Goal: Task Accomplishment & Management: Manage account settings

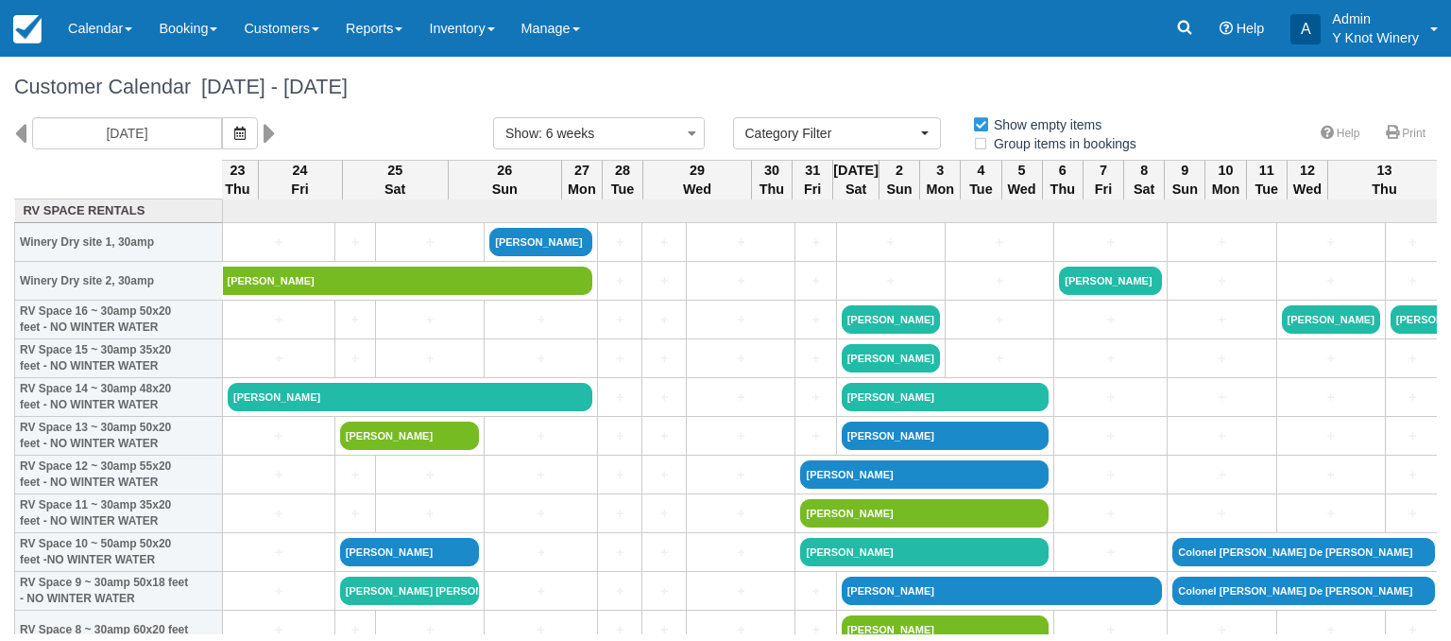
select select
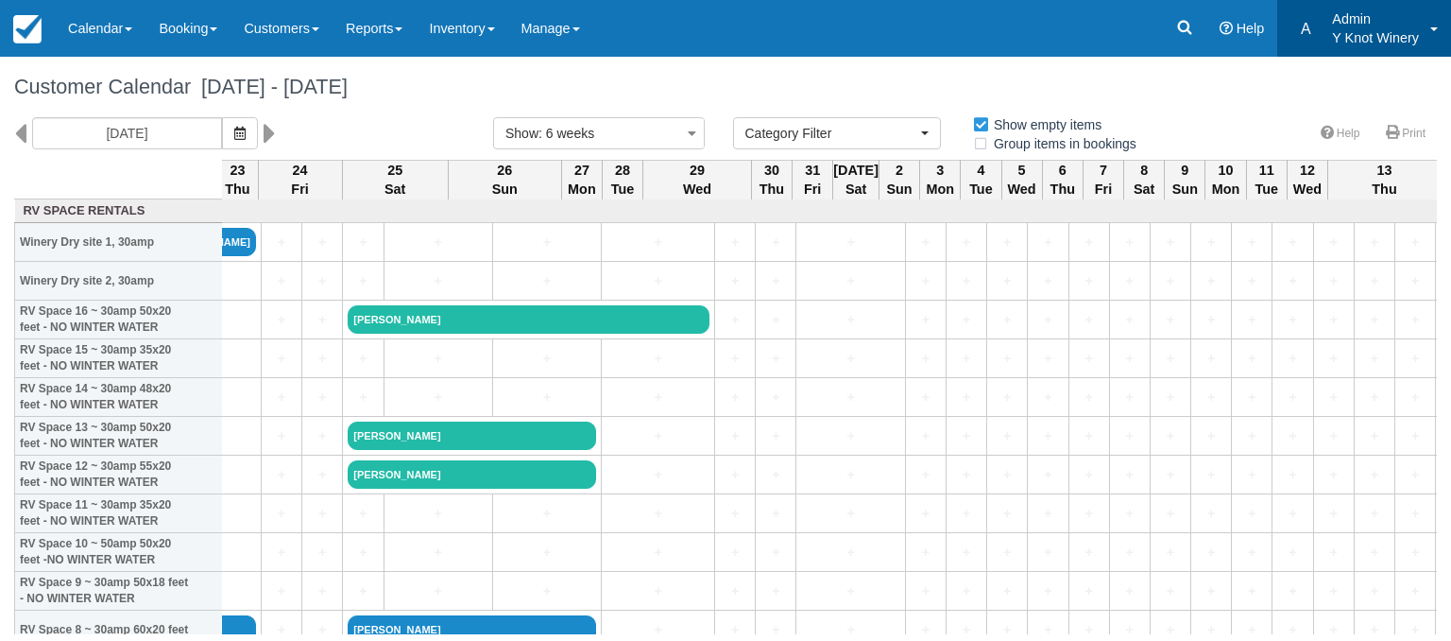
click at [1378, 26] on p "Admin" at bounding box center [1375, 18] width 87 height 19
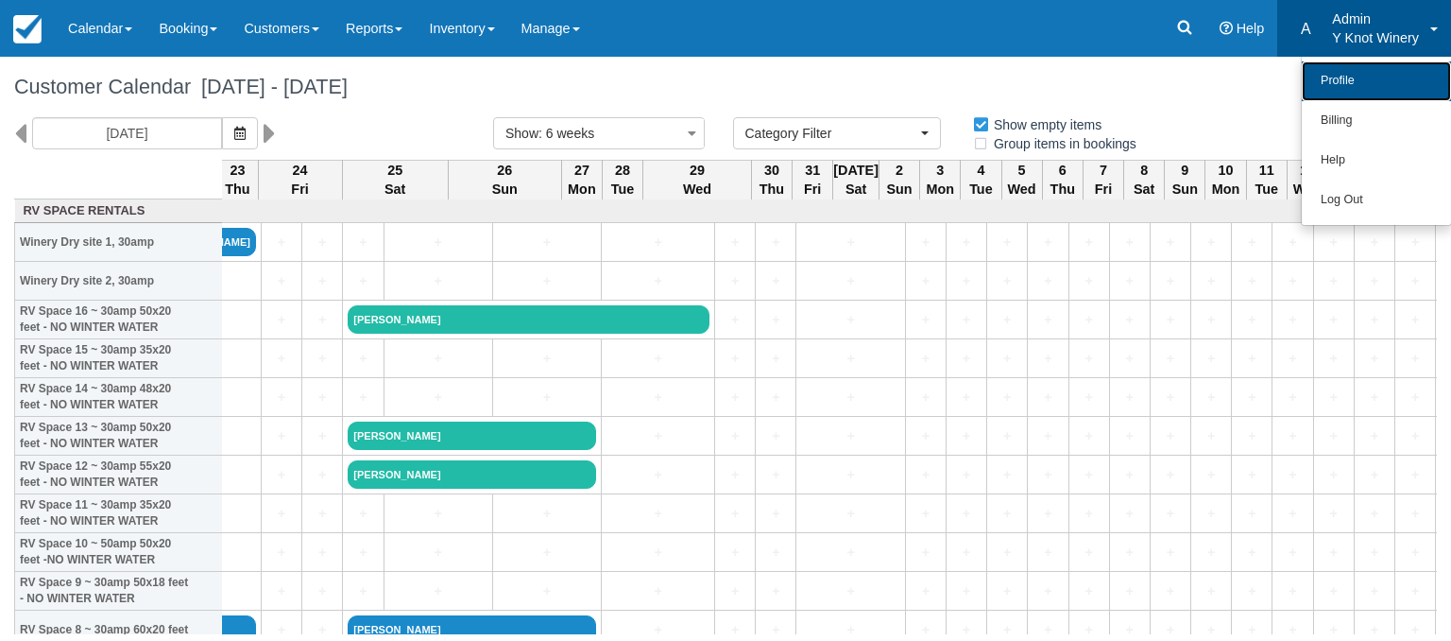
click at [1347, 73] on link "Profile" at bounding box center [1376, 81] width 149 height 40
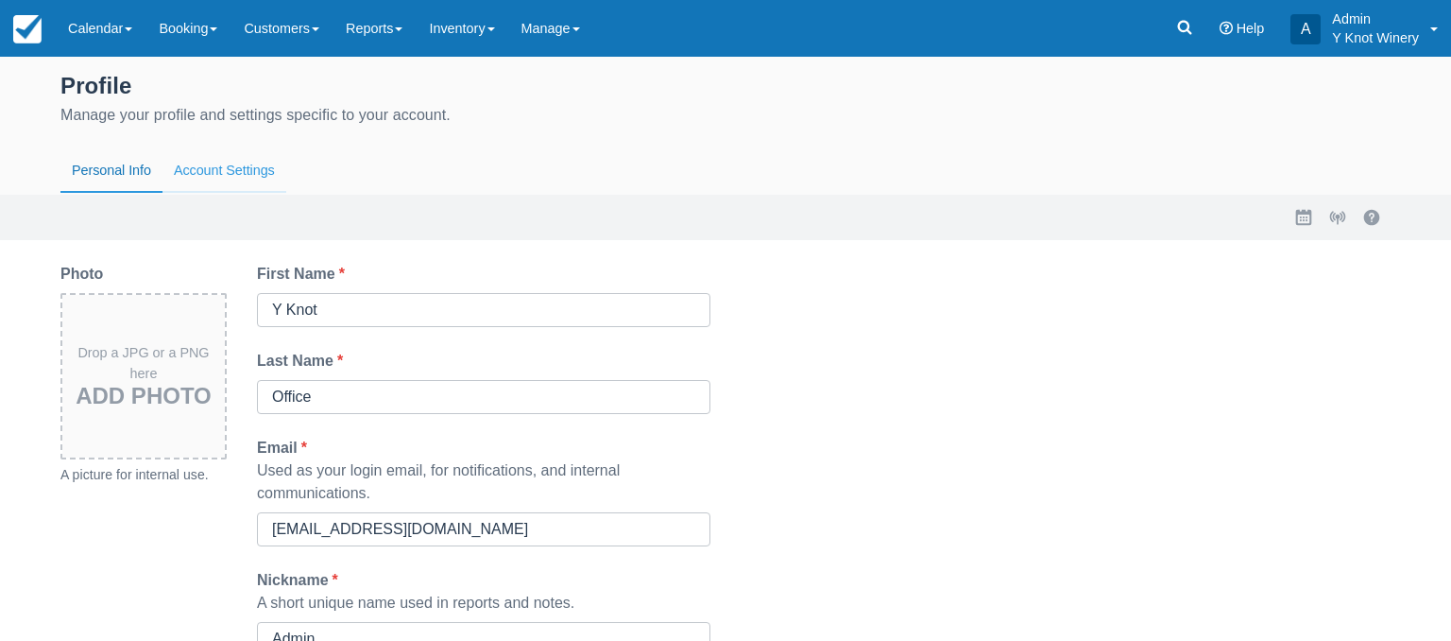
click at [236, 175] on button "Account Settings" at bounding box center [225, 170] width 124 height 43
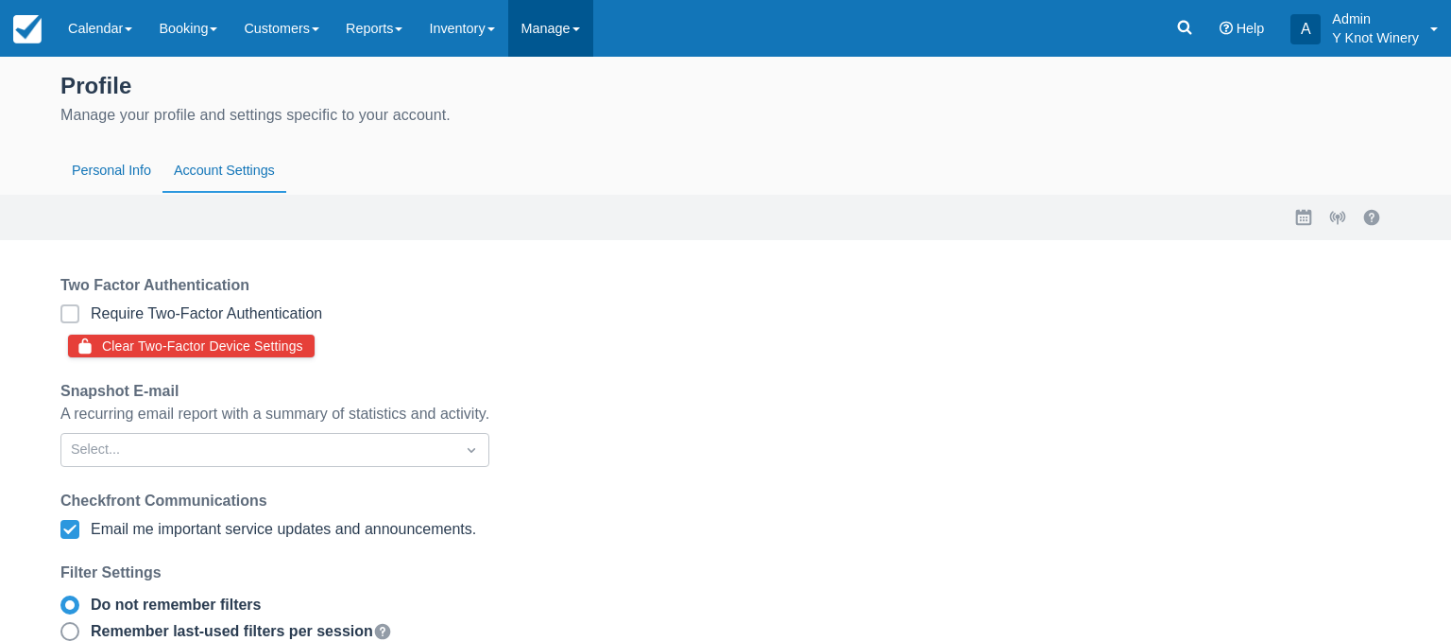
click at [591, 27] on link "Manage" at bounding box center [550, 28] width 85 height 57
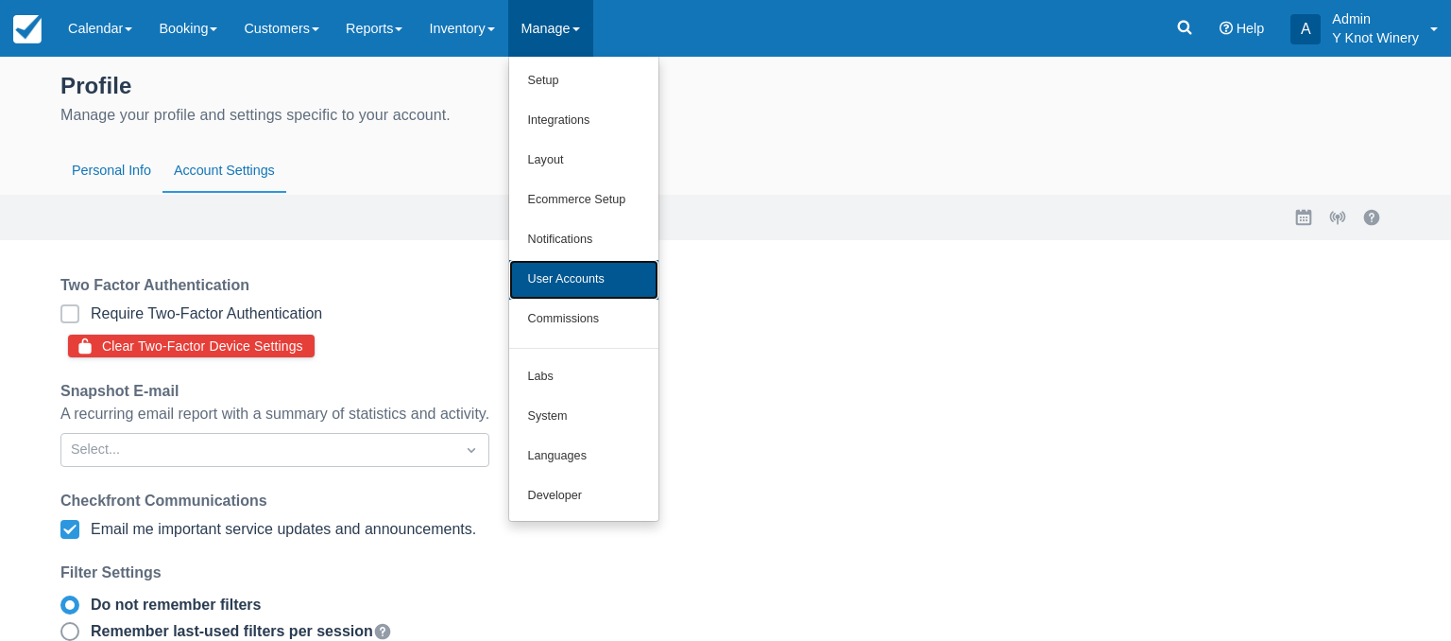
click at [615, 267] on link "User Accounts" at bounding box center [583, 280] width 149 height 40
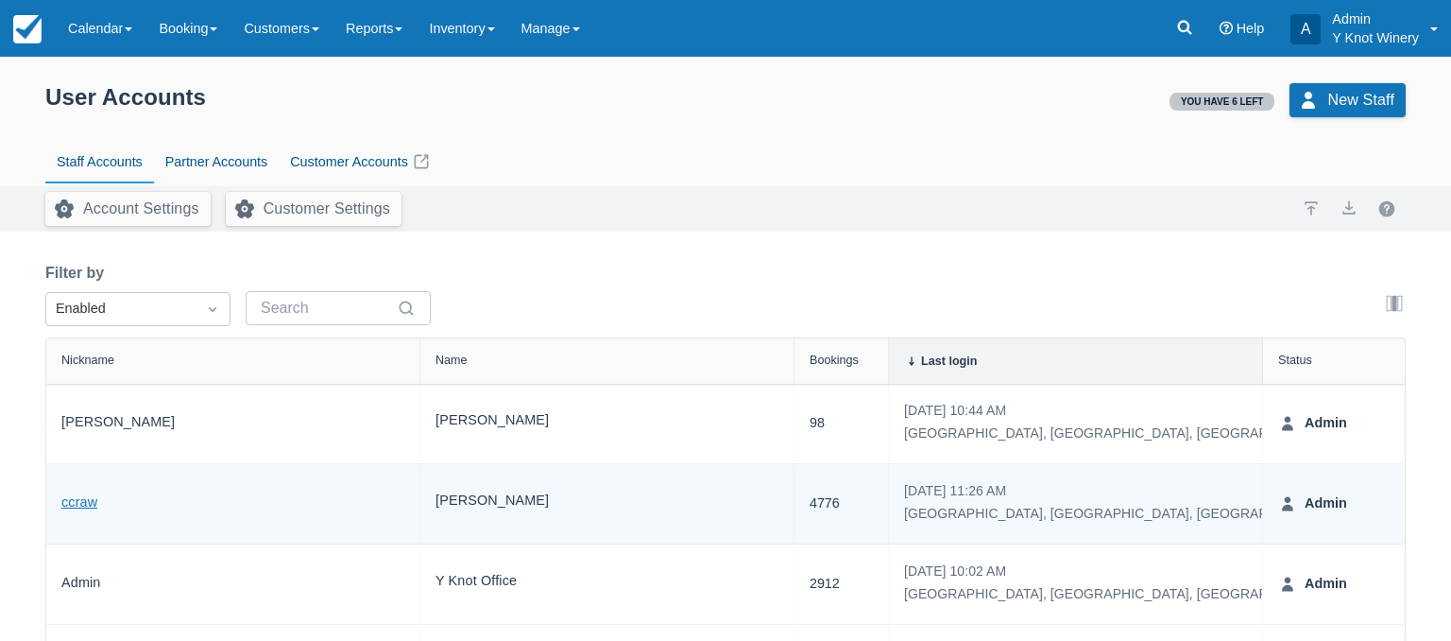
click at [77, 505] on link "ccraw" at bounding box center [79, 503] width 36 height 22
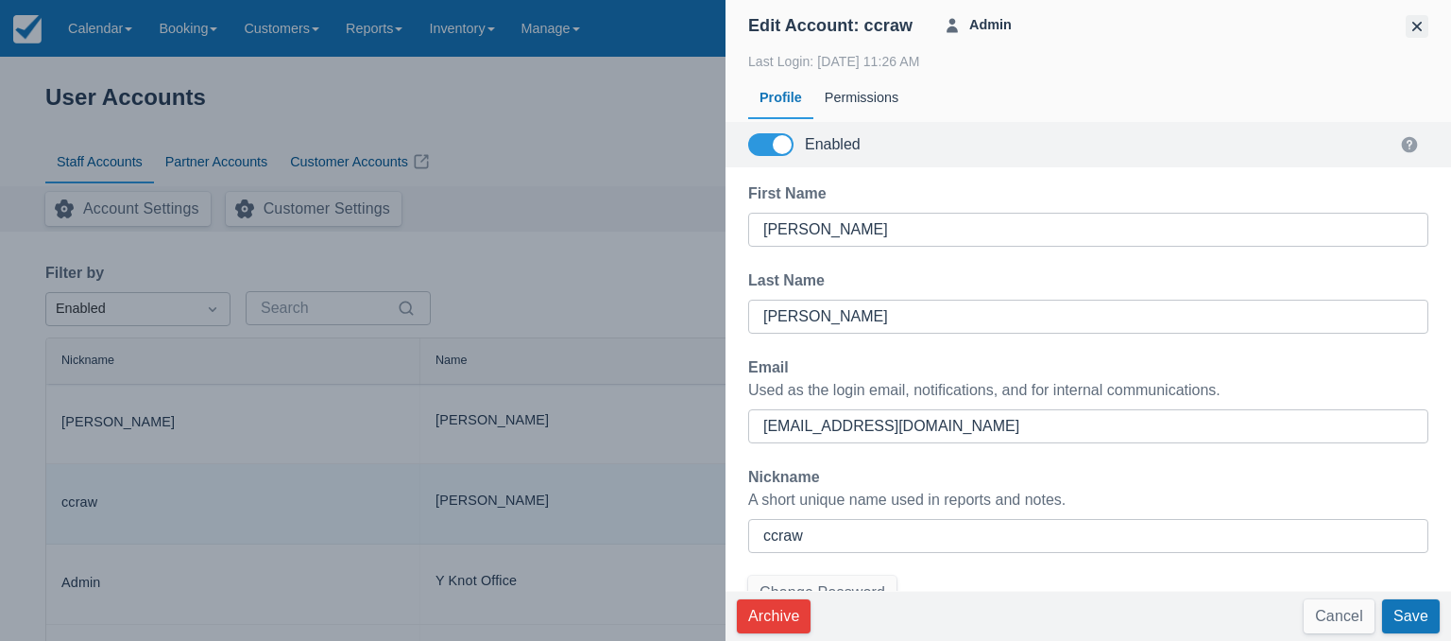
click at [1418, 25] on button "button" at bounding box center [1417, 26] width 23 height 23
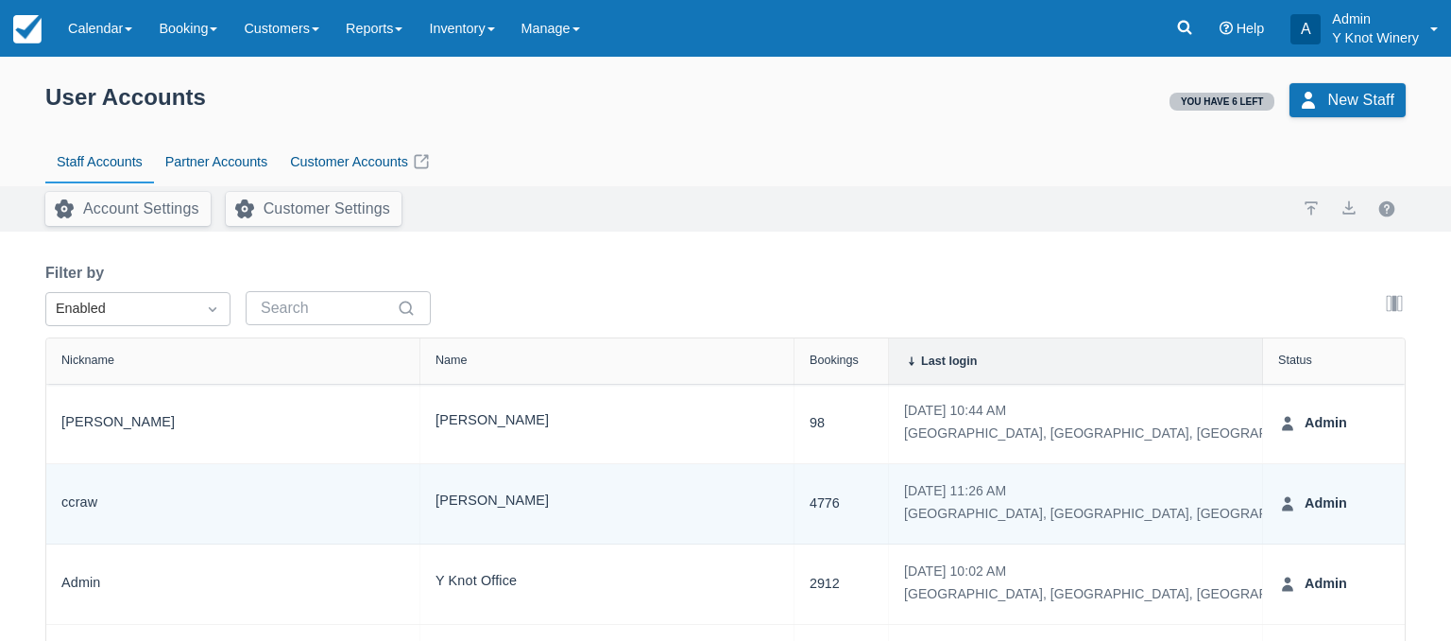
click at [588, 188] on div "Account Settings Customer Settings Import Export" at bounding box center [725, 208] width 1451 height 45
